Goal: Information Seeking & Learning: Learn about a topic

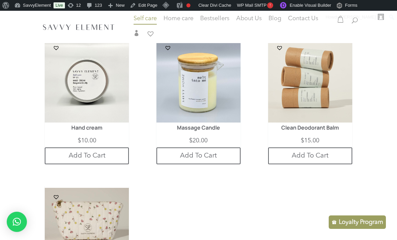
scroll to position [549, 0]
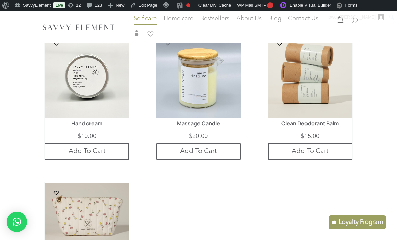
click at [340, 101] on img at bounding box center [310, 76] width 84 height 84
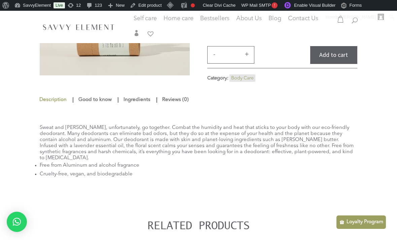
scroll to position [118, 0]
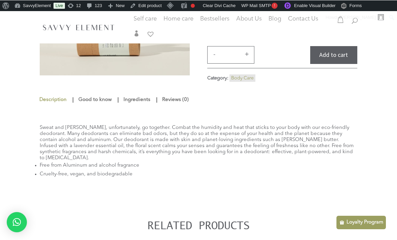
click at [44, 133] on p "Sweat and [PERSON_NAME], unfortunately, go together. Combat the humidity and he…" at bounding box center [199, 143] width 318 height 36
click at [44, 125] on p at bounding box center [199, 120] width 318 height 9
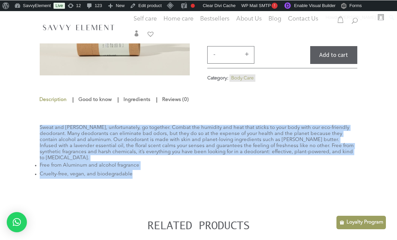
copy div "Sweat and summer, unfortunately, go together. Combat the humidity and heat that…"
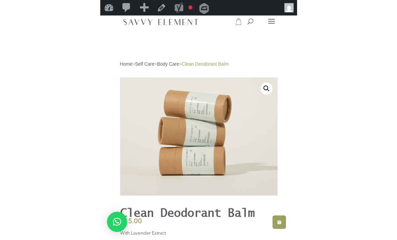
scroll to position [25, 0]
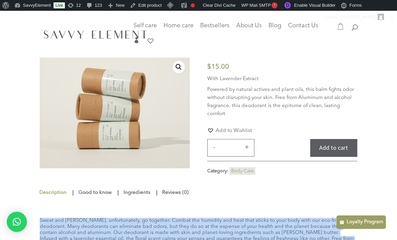
click at [142, 197] on link "Ingredients" at bounding box center [137, 193] width 30 height 12
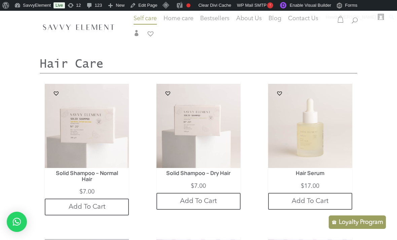
scroll to position [1112, 0]
click at [303, 151] on img at bounding box center [310, 125] width 84 height 84
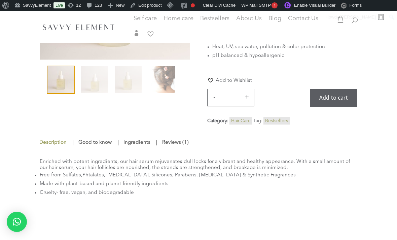
scroll to position [122, 0]
